Goal: Information Seeking & Learning: Learn about a topic

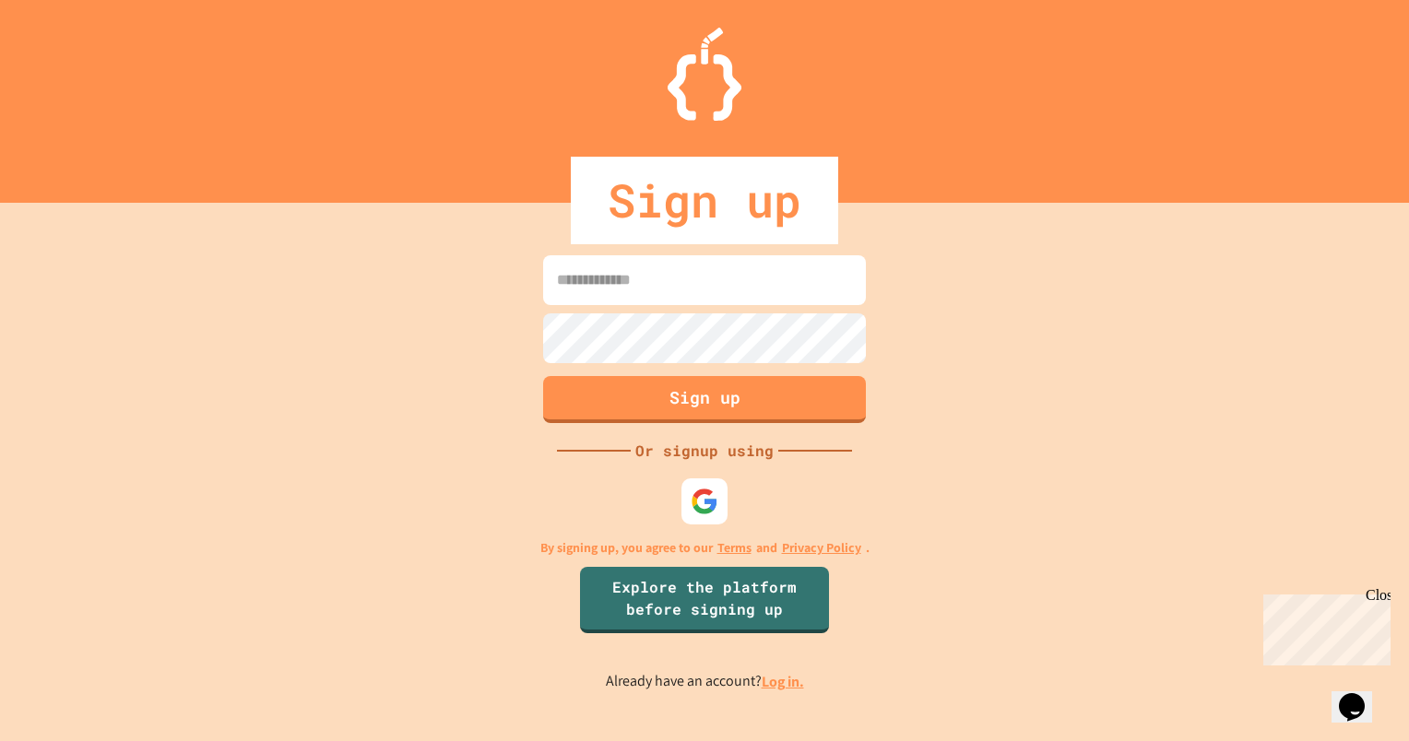
click at [775, 679] on link "Log in." at bounding box center [783, 681] width 42 height 19
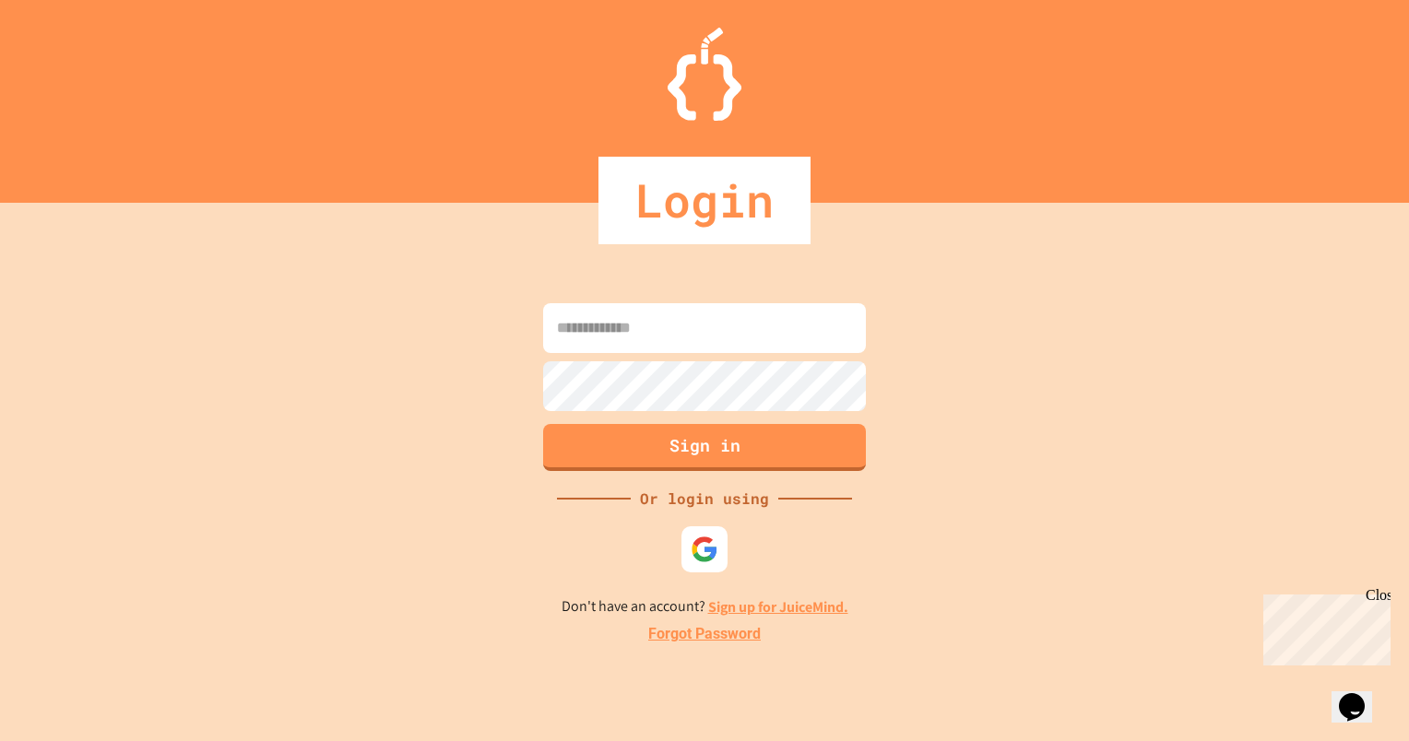
click at [720, 309] on input at bounding box center [704, 328] width 323 height 50
type input "**********"
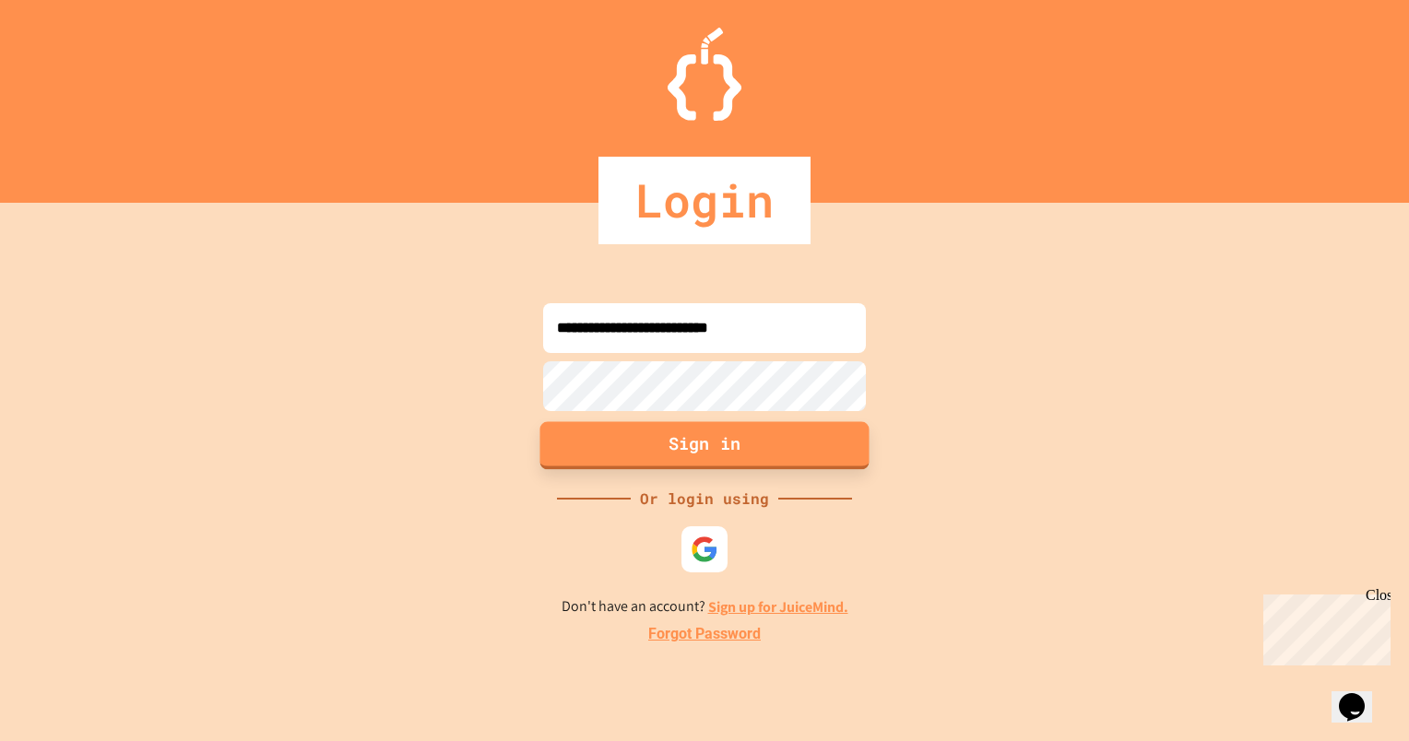
click at [784, 425] on button "Sign in" at bounding box center [704, 445] width 329 height 48
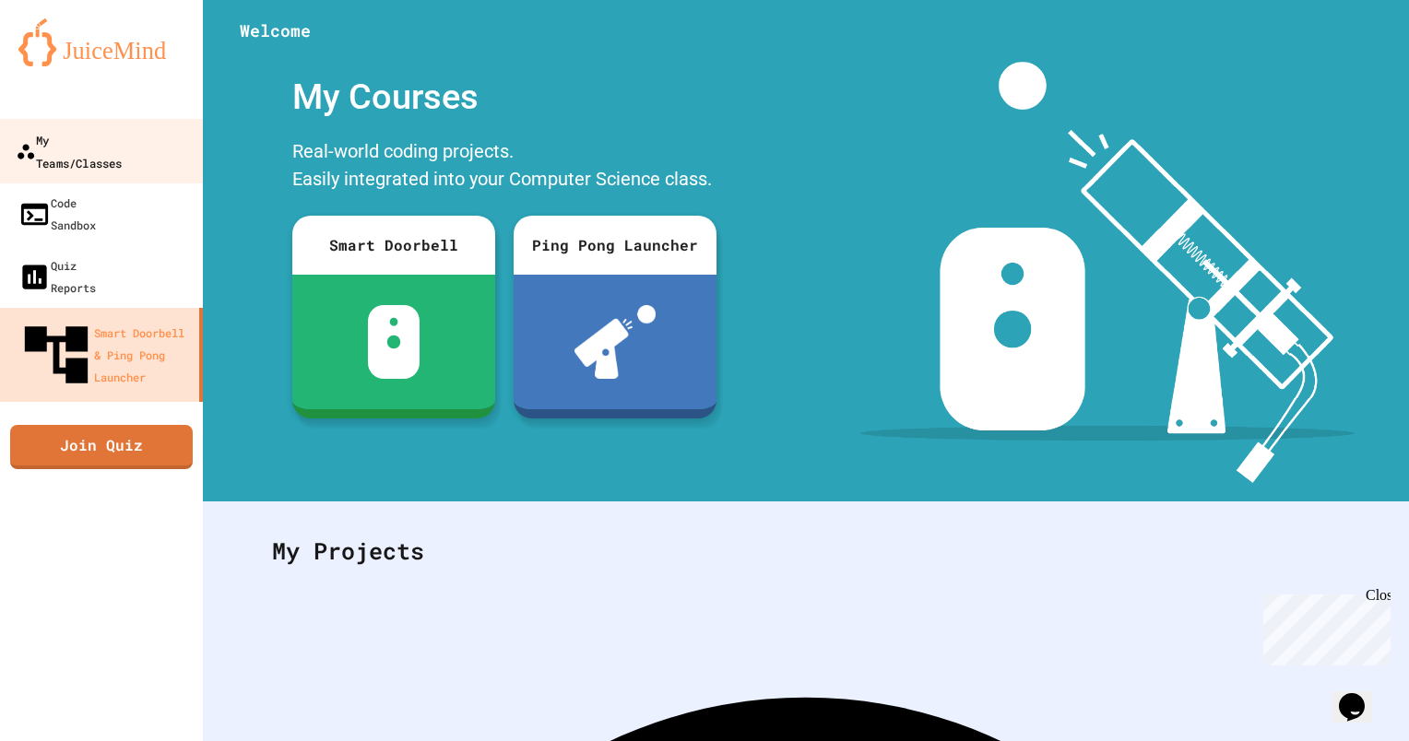
click at [84, 144] on div "My Teams/Classes" at bounding box center [69, 150] width 106 height 45
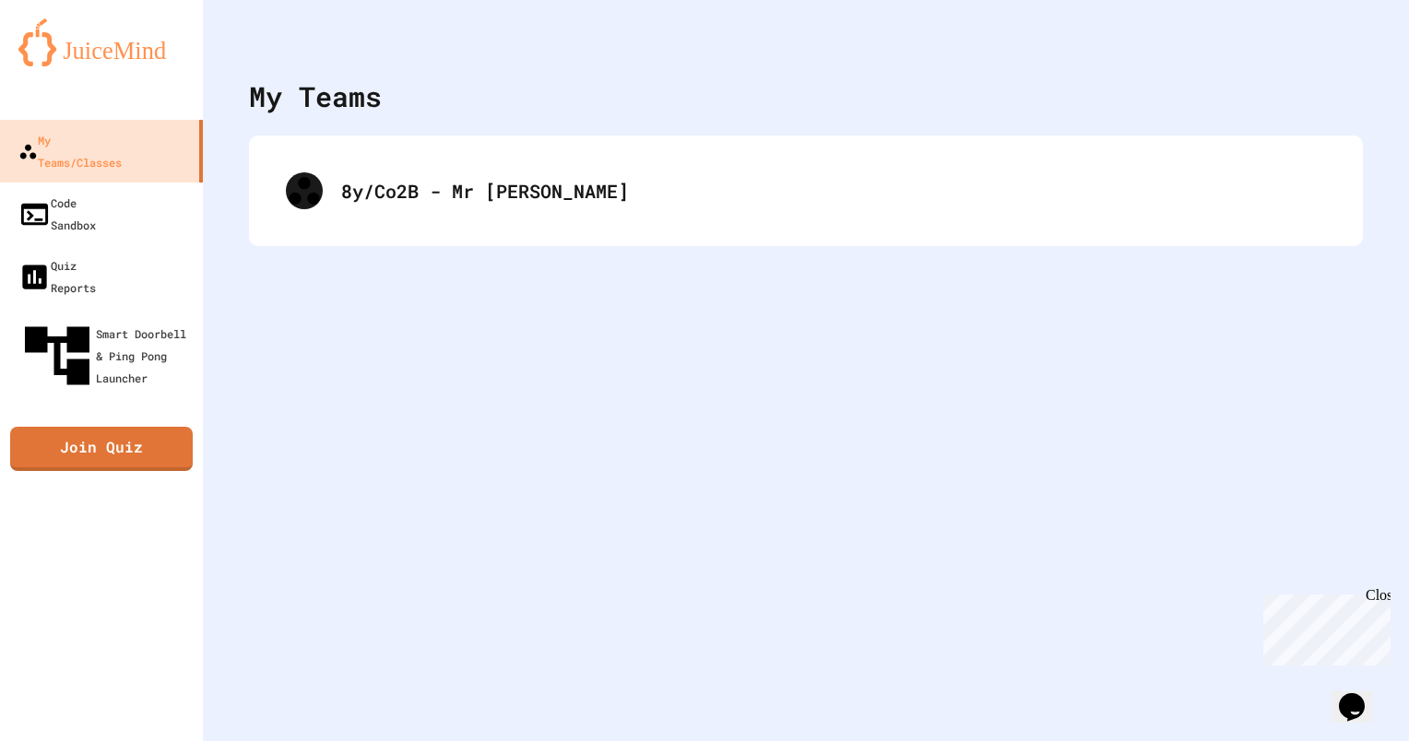
click at [387, 148] on div "8y/Co2B - Mr [PERSON_NAME]" at bounding box center [806, 191] width 1114 height 111
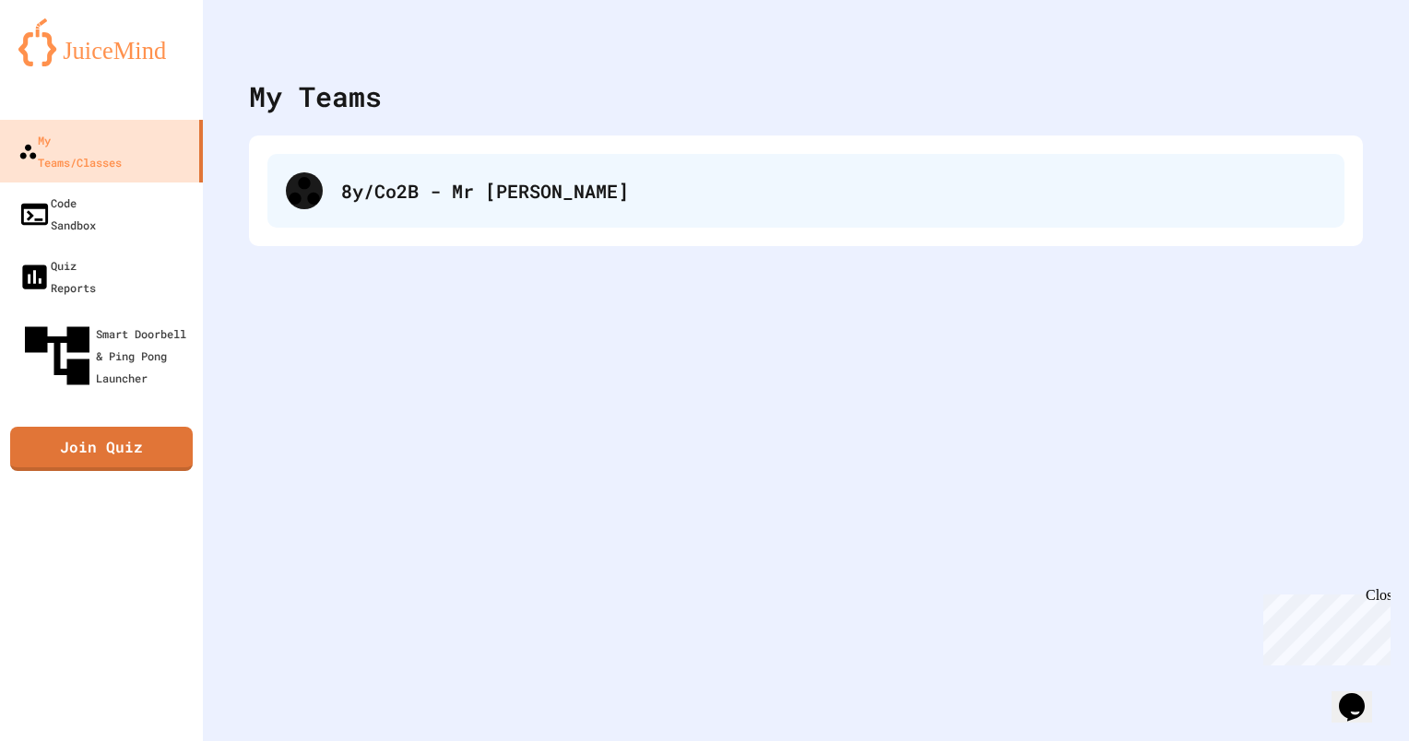
click at [401, 172] on div "8y/Co2B - Mr [PERSON_NAME]" at bounding box center [805, 191] width 1077 height 74
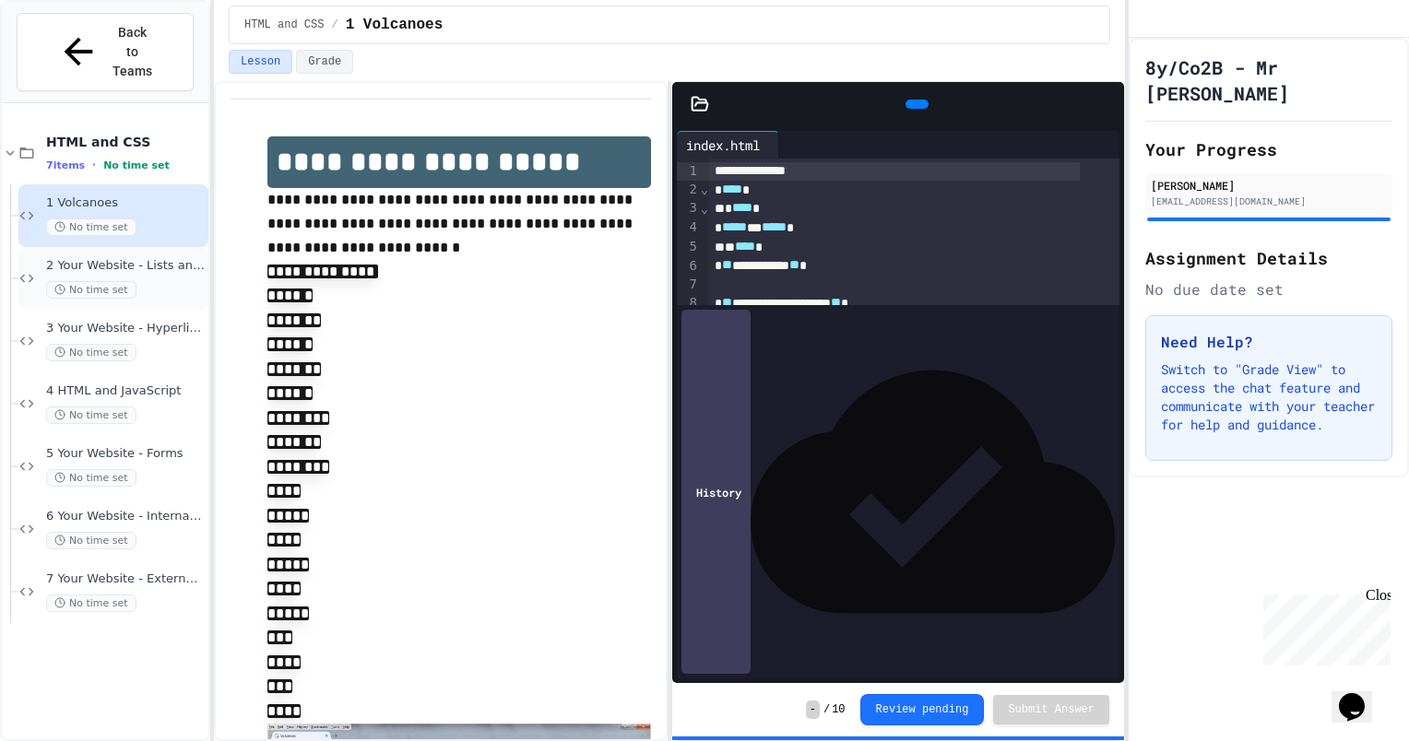
click at [136, 258] on span "2 Your Website - Lists and Styles" at bounding box center [125, 266] width 159 height 16
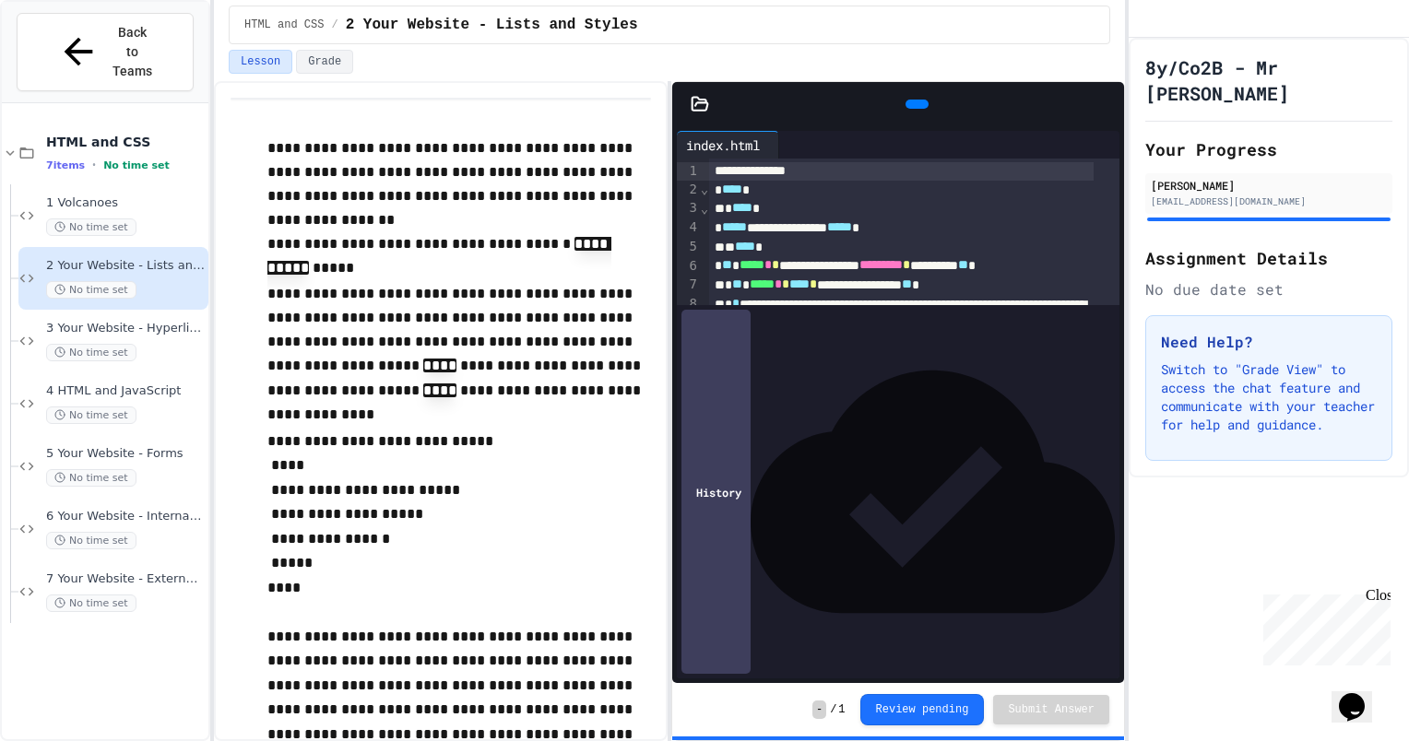
click at [915, 104] on icon at bounding box center [915, 104] width 0 height 0
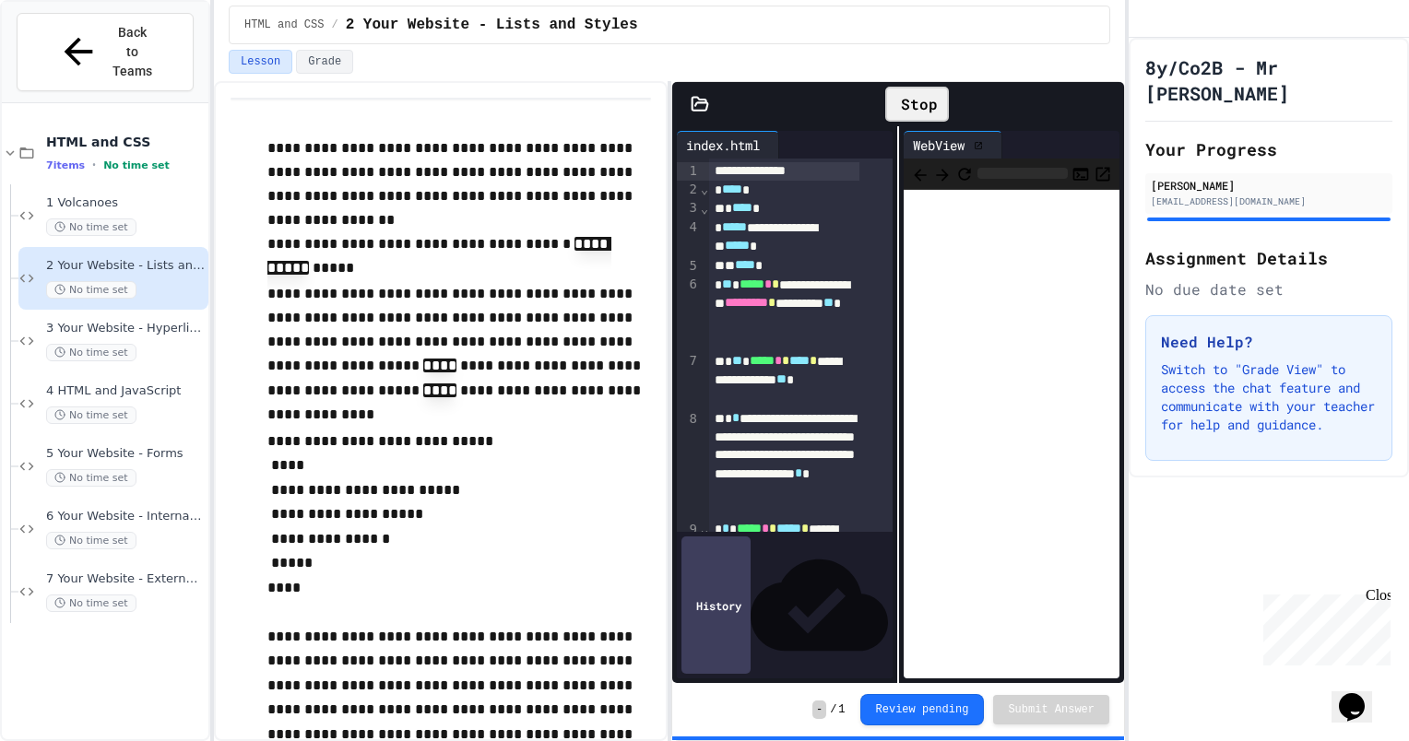
click at [957, 142] on div "WebView" at bounding box center [938, 145] width 70 height 19
click at [977, 141] on div at bounding box center [983, 145] width 18 height 9
click at [974, 141] on icon at bounding box center [978, 145] width 9 height 9
click at [1105, 104] on icon at bounding box center [1105, 104] width 0 height 0
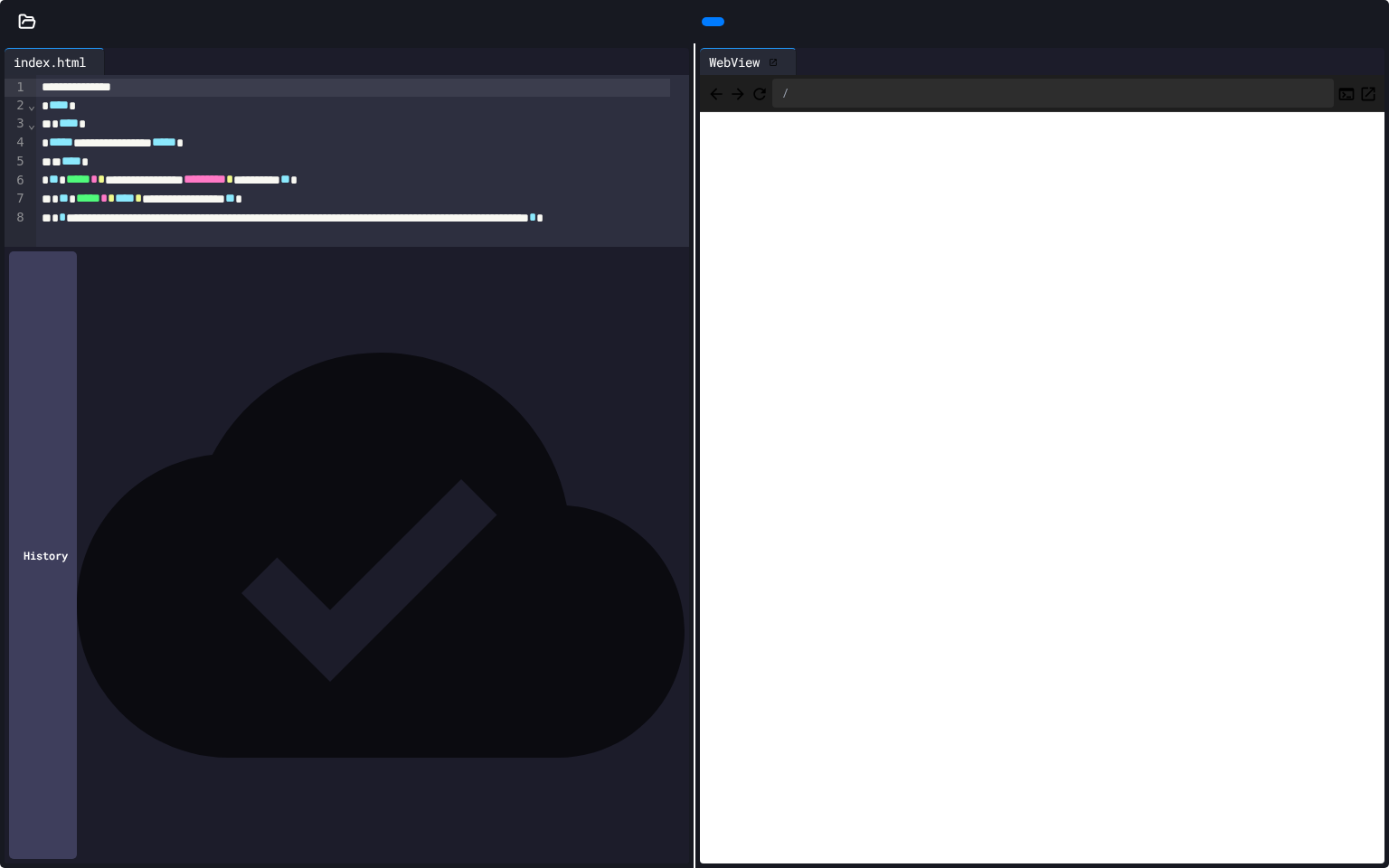
click at [1372, 24] on icon at bounding box center [1381, 32] width 18 height 18
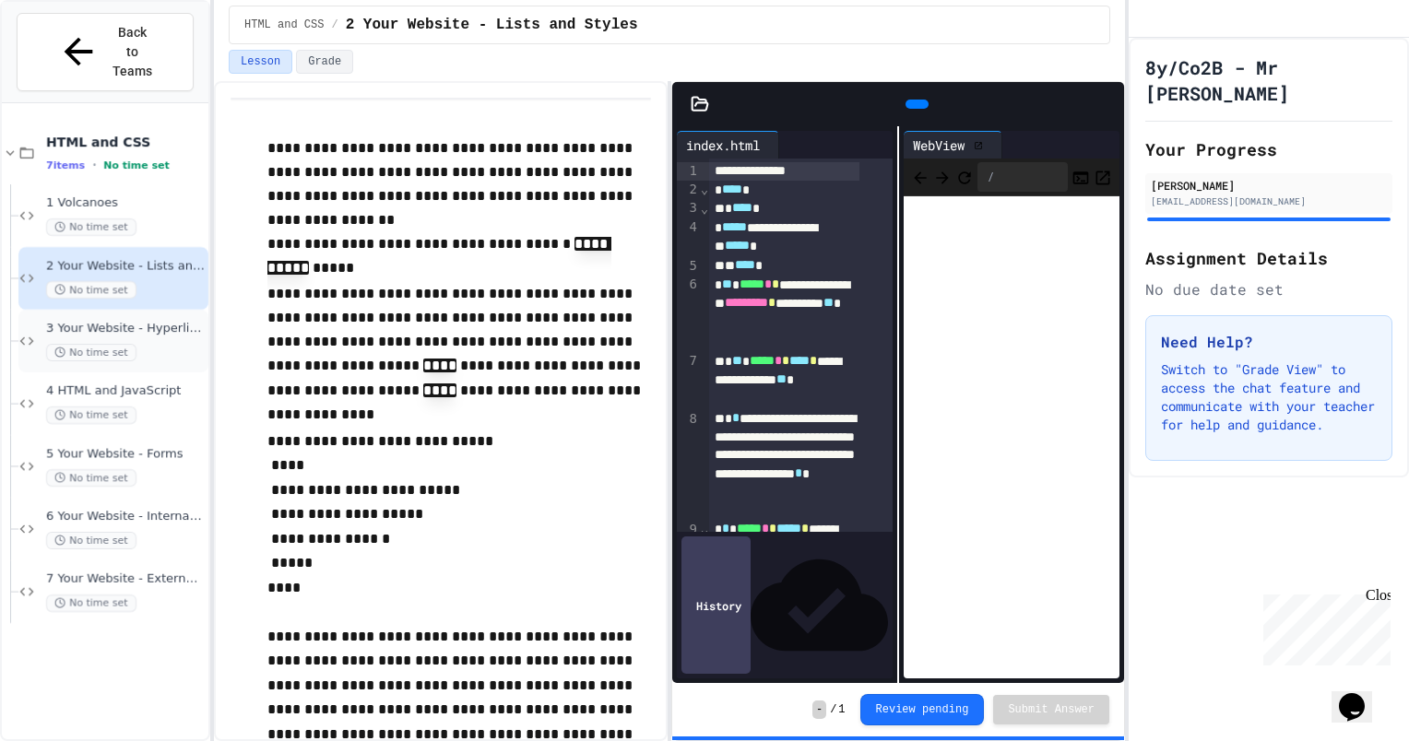
click at [168, 321] on span "3 Your Website - Hyperlinks and Images" at bounding box center [125, 329] width 159 height 16
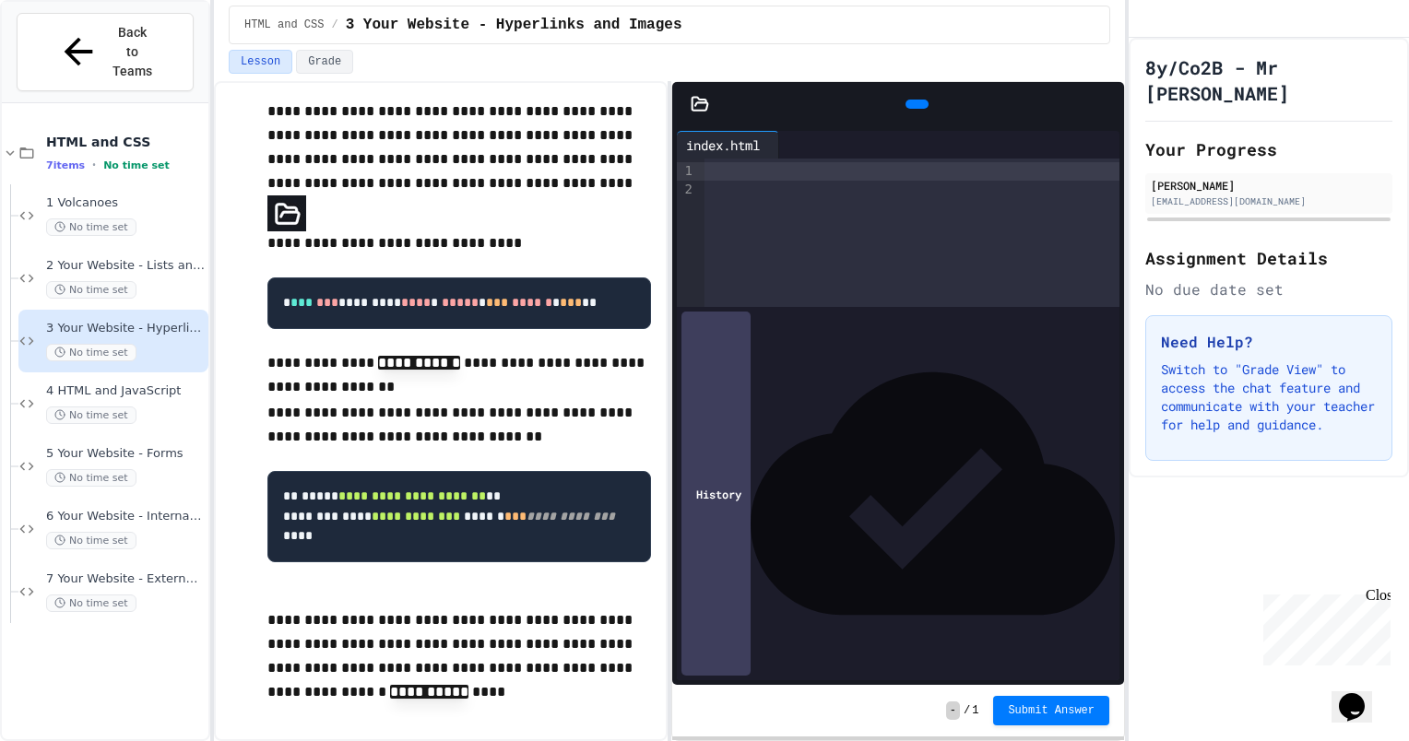
scroll to position [326, 0]
click at [149, 446] on span "5 Your Website - Forms" at bounding box center [125, 454] width 159 height 16
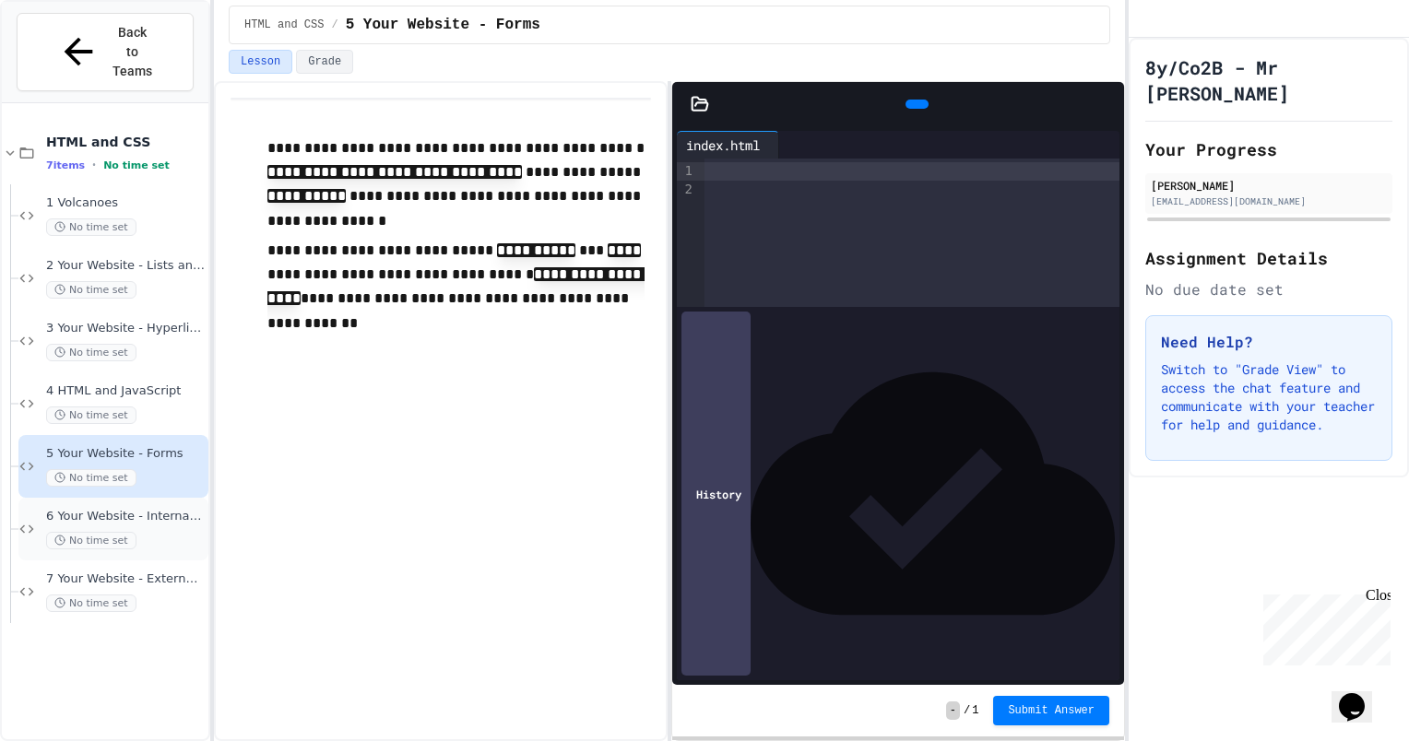
click at [171, 509] on div "6 Your Website - Internal CSS No time set" at bounding box center [125, 529] width 159 height 41
